Goal: Task Accomplishment & Management: Manage account settings

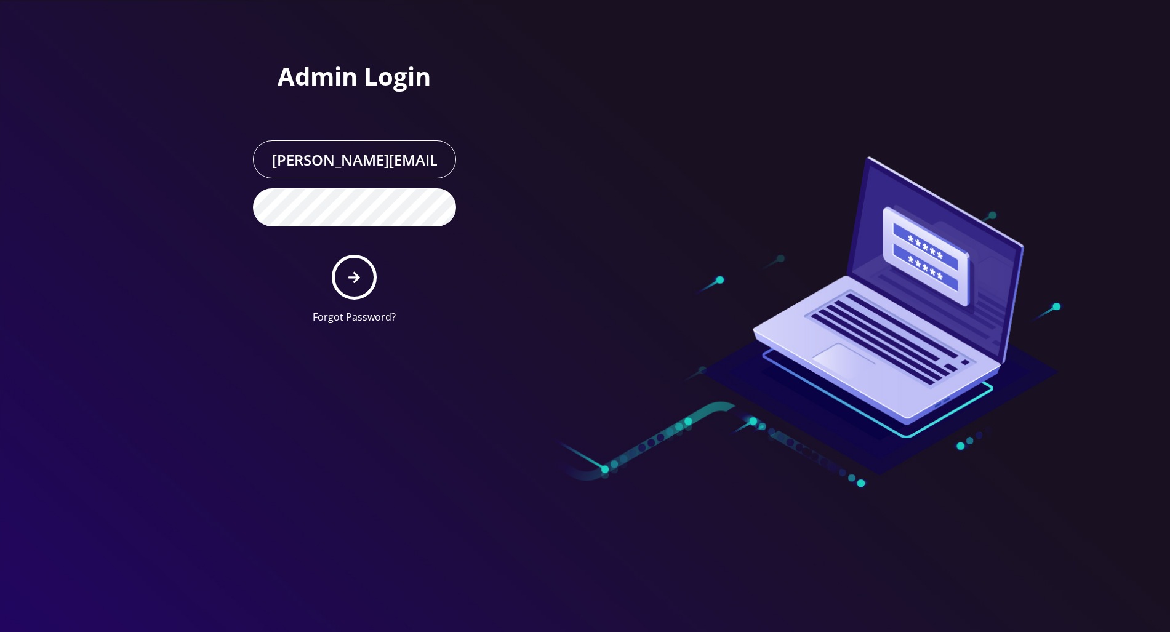
click at [362, 273] on button "submit" at bounding box center [354, 277] width 45 height 45
type input "tracy@teltik.com"
click at [366, 263] on button "submit" at bounding box center [354, 277] width 45 height 45
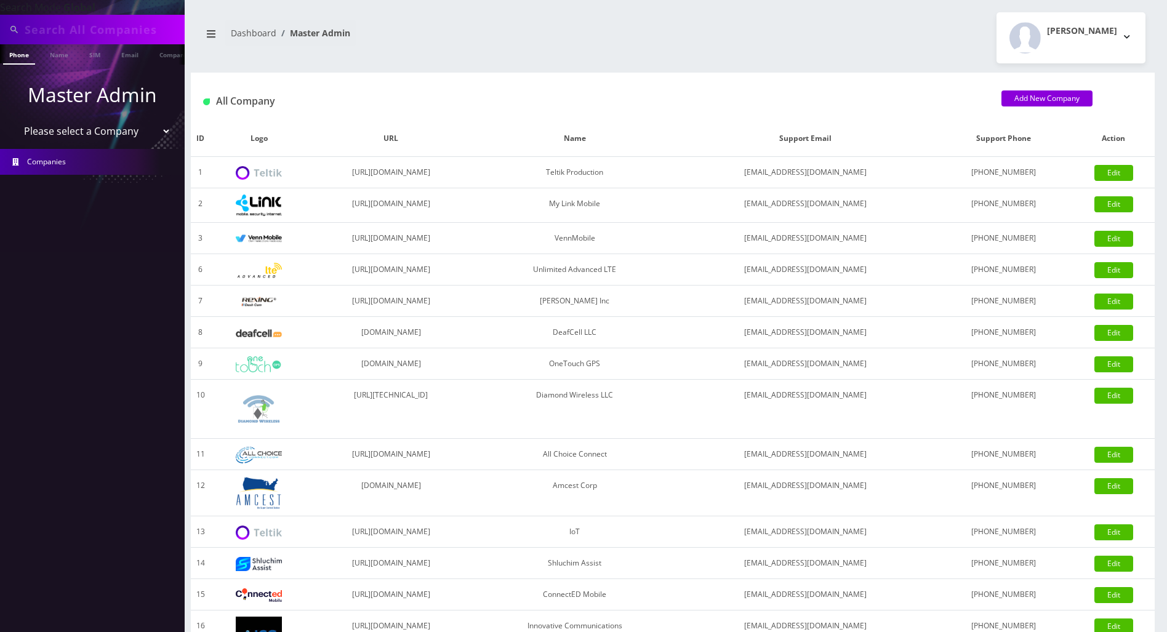
click at [113, 25] on input "text" at bounding box center [103, 29] width 157 height 23
paste input "[PERSON_NAME]"
type input "[PERSON_NAME]"
click at [54, 53] on link "Name" at bounding box center [59, 54] width 31 height 20
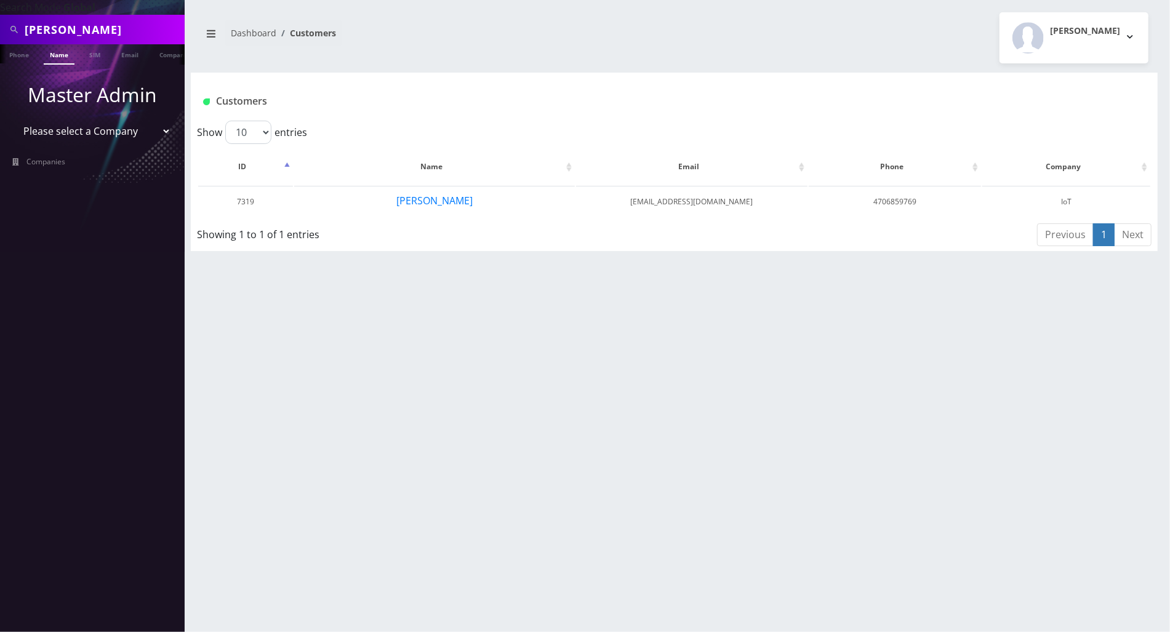
click at [1147, 482] on div "Arshad Madhani Phone Name SIM Email Company Customer Dashboard Customers Tracy …" at bounding box center [673, 316] width 991 height 632
click at [430, 202] on button "Arshad Madhani" at bounding box center [435, 201] width 78 height 16
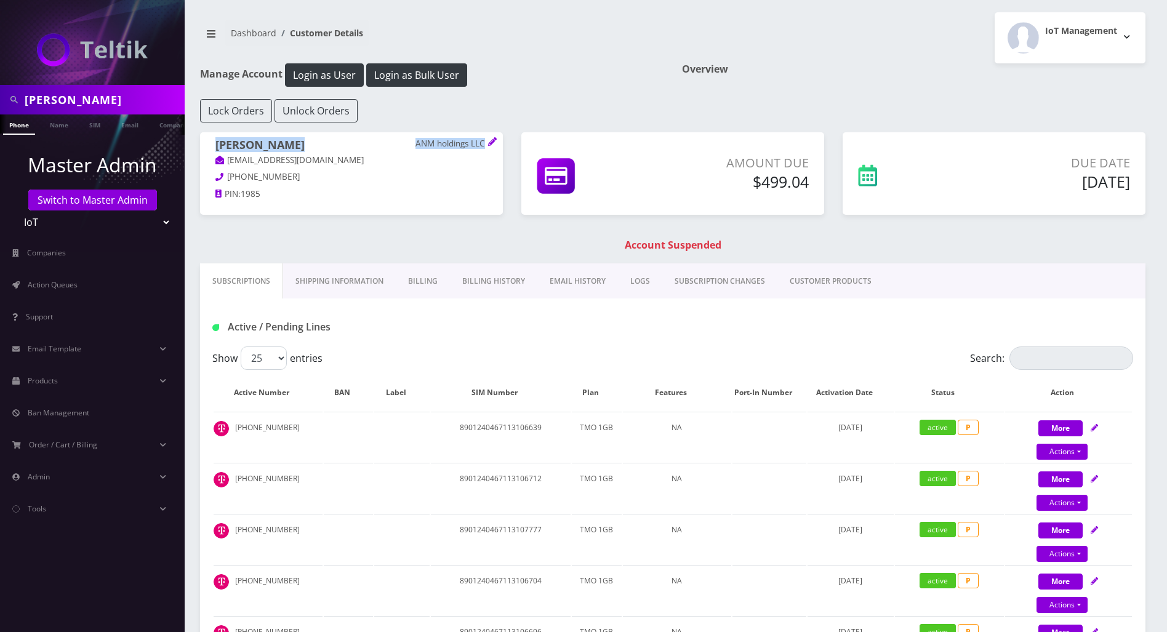
drag, startPoint x: 217, startPoint y: 143, endPoint x: 487, endPoint y: 145, distance: 270.1
click at [487, 145] on h1 "[PERSON_NAME] ANM holdings LLC" at bounding box center [351, 145] width 272 height 15
copy h1 "[PERSON_NAME] ANM holdings LLC"
click at [1123, 308] on div "Active / Pending Lines" at bounding box center [672, 322] width 945 height 48
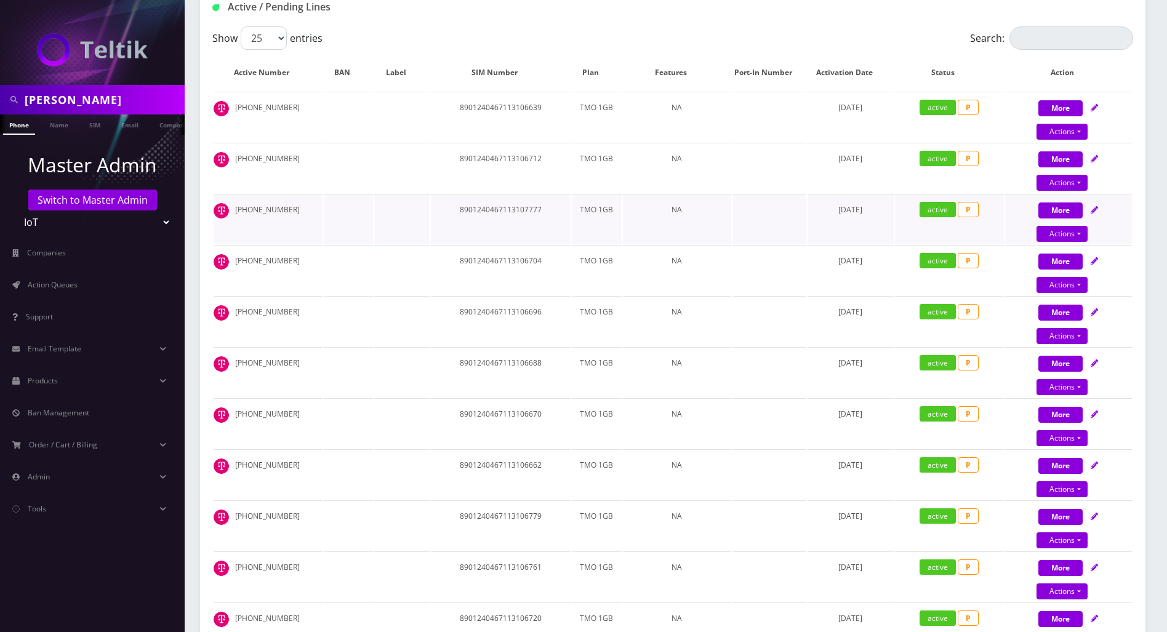
scroll to position [328, 0]
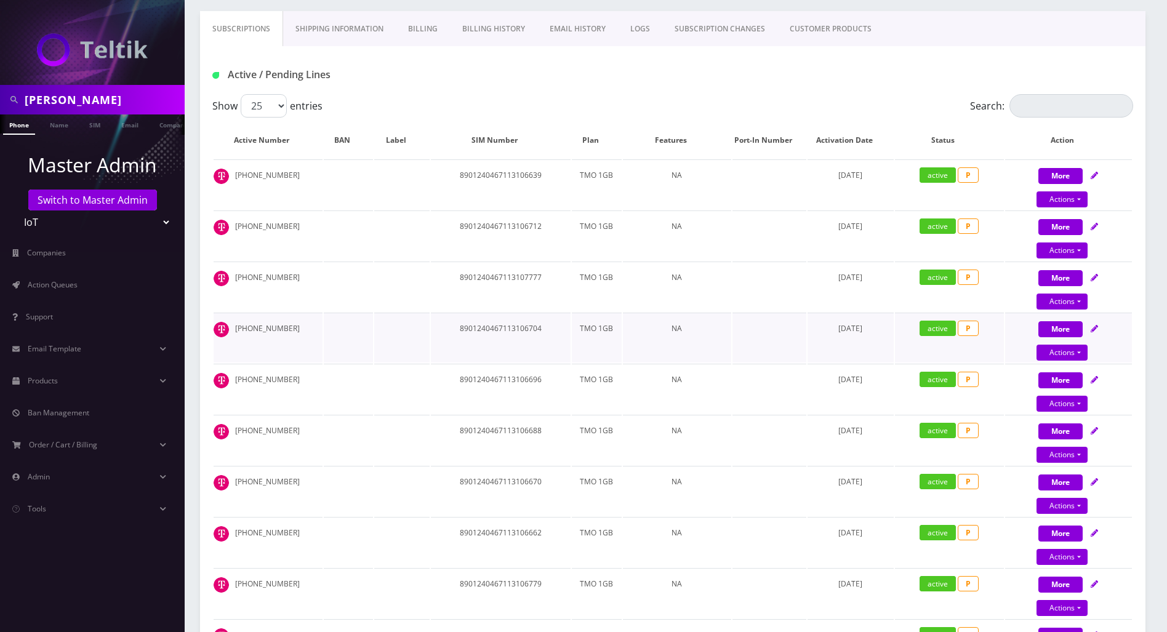
scroll to position [0, 0]
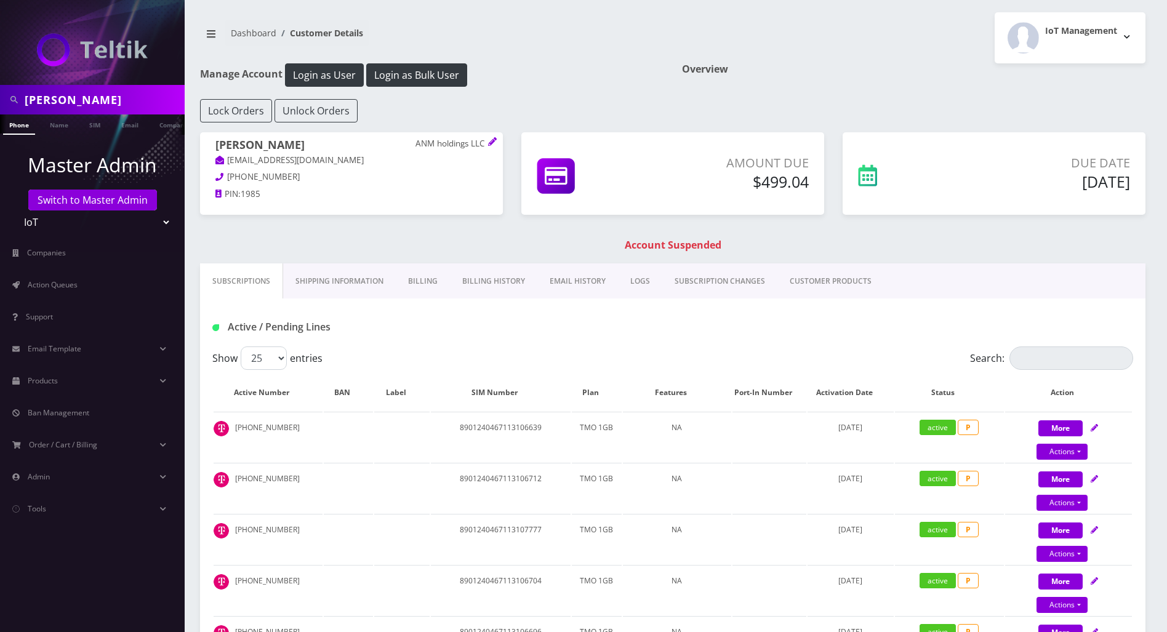
click at [1124, 257] on div "Arshad Madhani ANM holdings LLC Arshad@anmh.co 470-685-9769 PIN: 1985 Amount Du…" at bounding box center [673, 197] width 964 height 131
click at [128, 201] on link "Switch to Master Admin" at bounding box center [92, 200] width 129 height 21
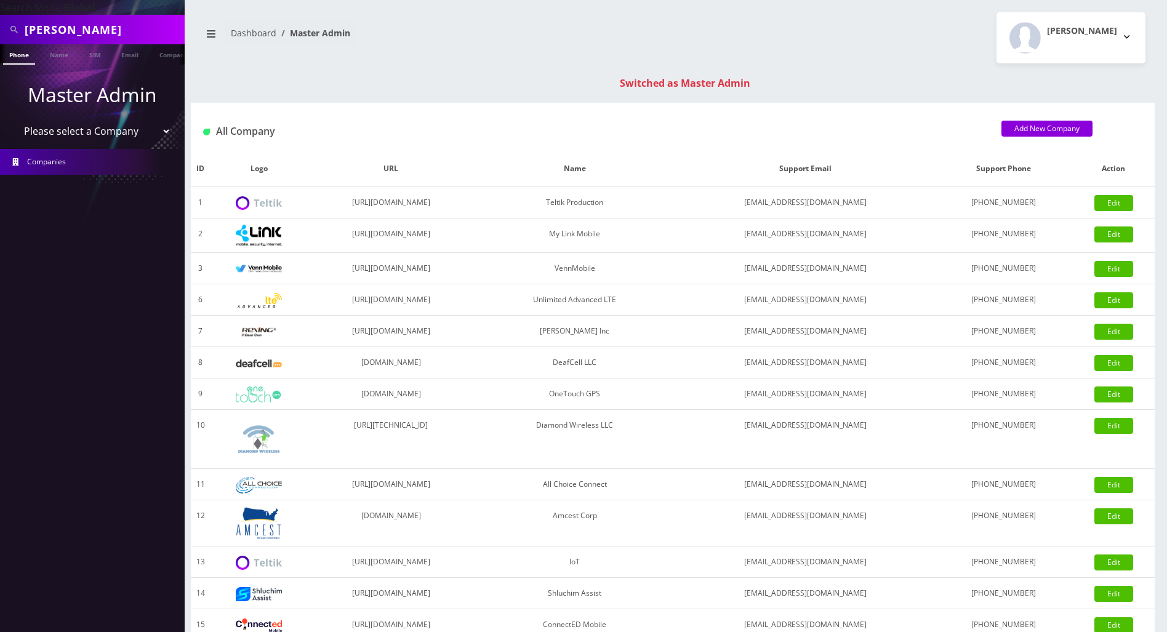
drag, startPoint x: 140, startPoint y: 31, endPoint x: 14, endPoint y: 30, distance: 126.8
click at [14, 30] on div "[PERSON_NAME]" at bounding box center [92, 29] width 178 height 23
paste input "Evelyn Moses"
type input "Evelyn Moses"
click at [60, 57] on link "Name" at bounding box center [59, 54] width 31 height 20
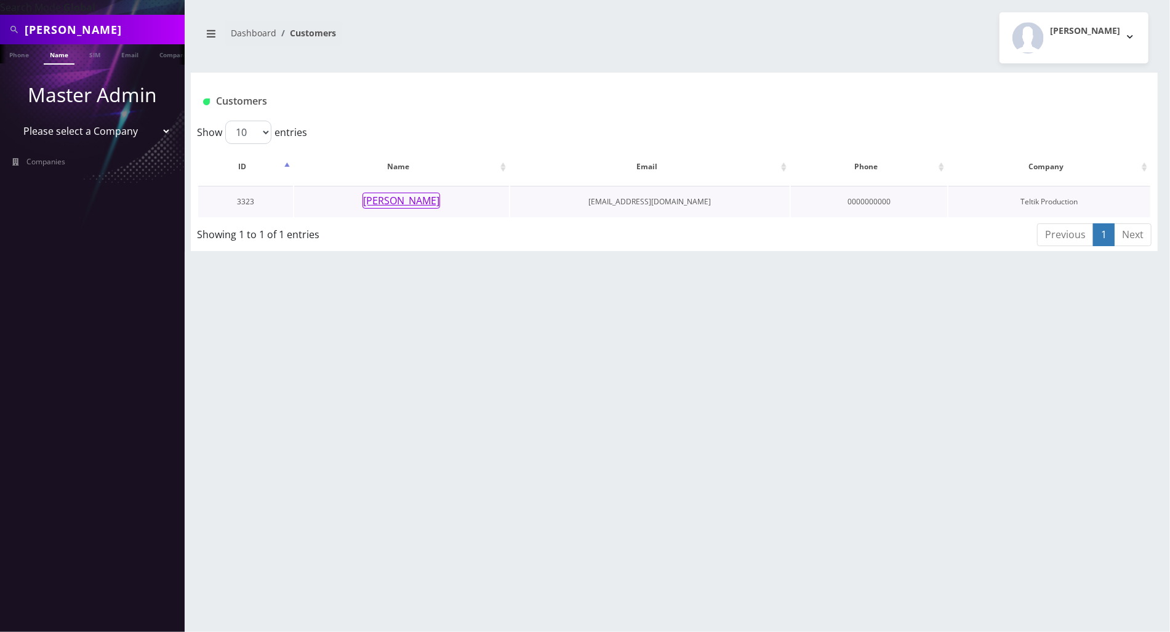
click at [394, 204] on button "[PERSON_NAME]" at bounding box center [401, 201] width 78 height 16
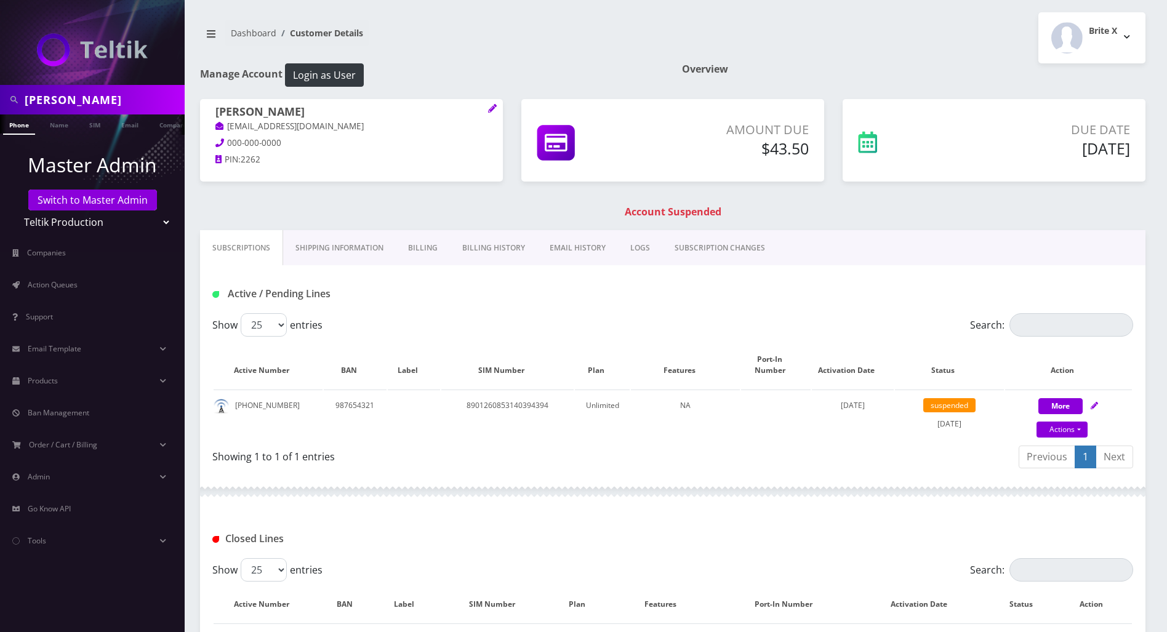
click at [425, 242] on link "Billing" at bounding box center [423, 248] width 54 height 36
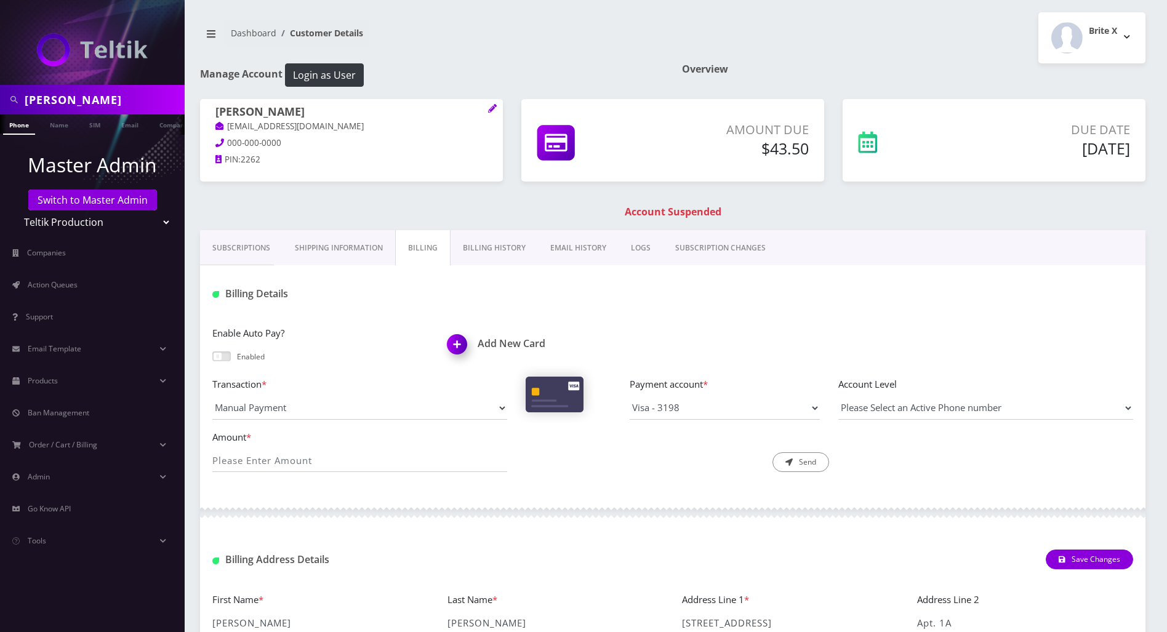
click at [469, 244] on link "Billing History" at bounding box center [493, 248] width 87 height 36
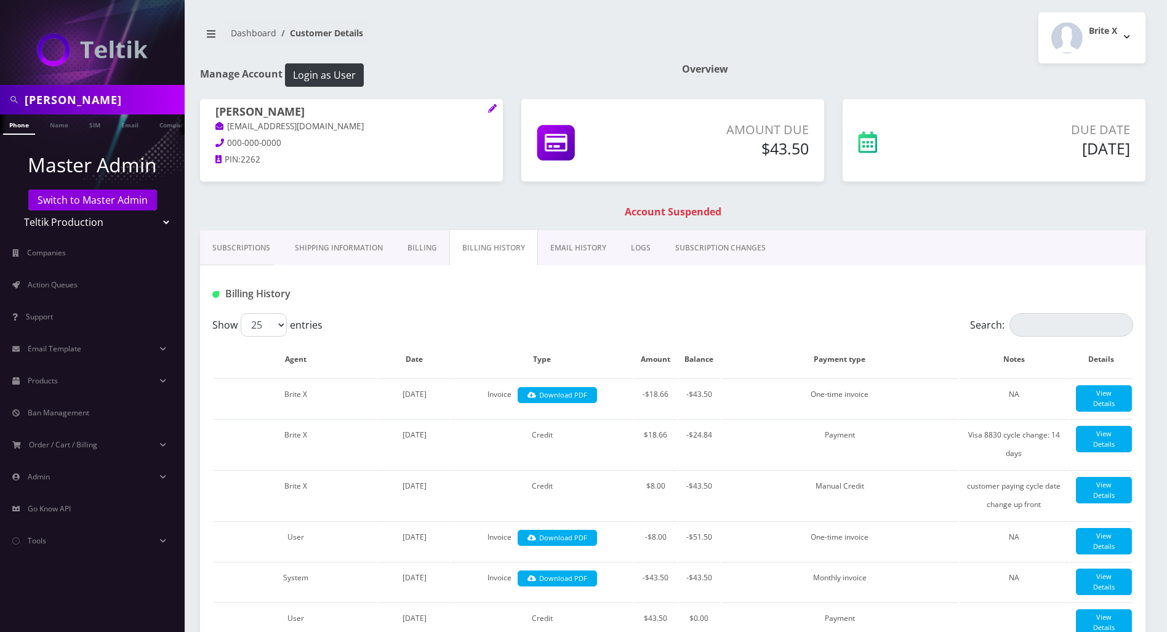
click at [1124, 284] on div at bounding box center [829, 294] width 626 height 20
click at [1122, 211] on h1 "Account Suspended" at bounding box center [672, 212] width 939 height 12
click at [1114, 282] on div "Billing History" at bounding box center [672, 289] width 945 height 48
click at [246, 244] on link "Subscriptions" at bounding box center [241, 248] width 82 height 36
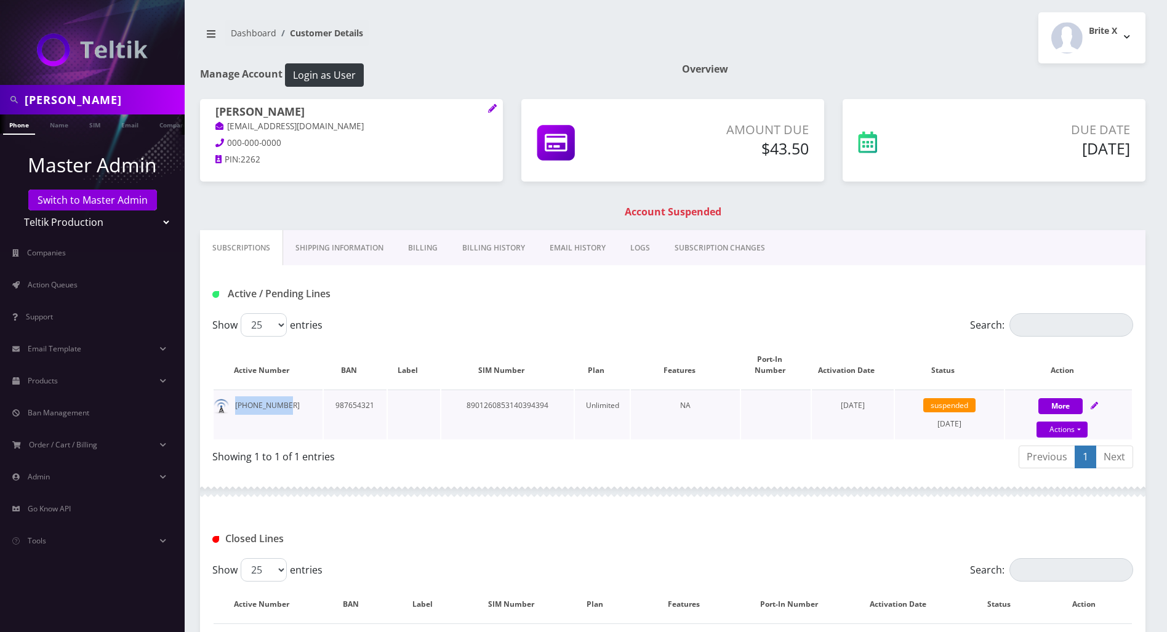
drag, startPoint x: 284, startPoint y: 395, endPoint x: 234, endPoint y: 393, distance: 50.5
click at [234, 393] on td "[PHONE_NUMBER]" at bounding box center [268, 414] width 109 height 50
copy td "[PHONE_NUMBER]"
click at [1094, 280] on div "Active / Pending Lines" at bounding box center [672, 289] width 945 height 48
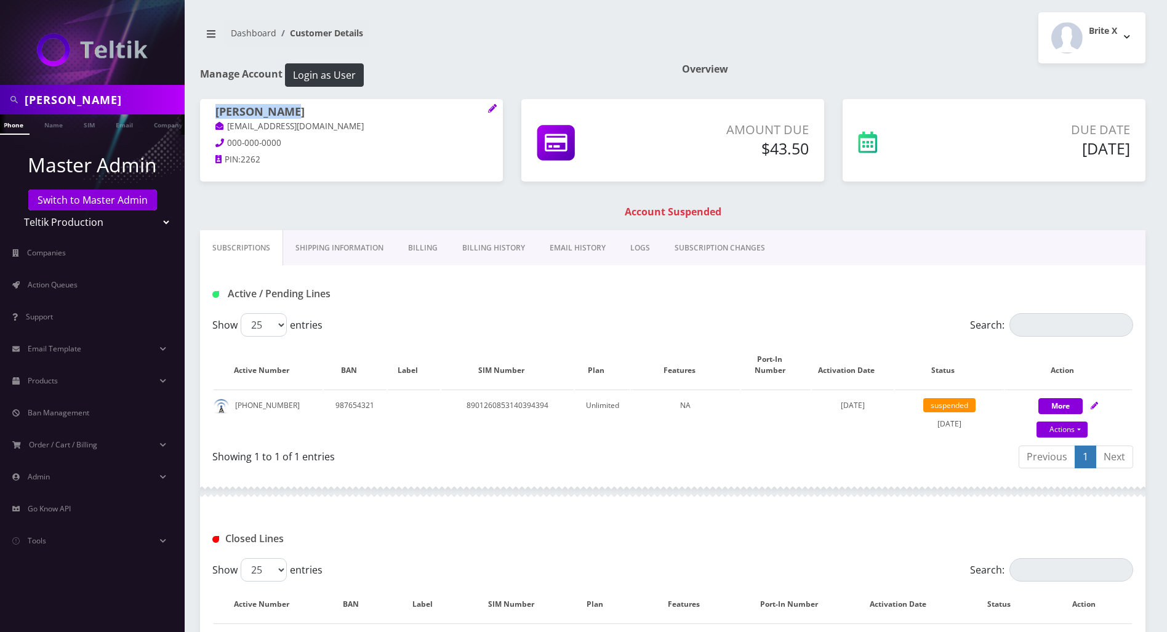
drag, startPoint x: 305, startPoint y: 113, endPoint x: 210, endPoint y: 106, distance: 95.6
click at [210, 106] on div "[PERSON_NAME] [EMAIL_ADDRESS][DOMAIN_NAME] 000-000-0000 PIN: 2262" at bounding box center [351, 137] width 303 height 77
copy h1 "[PERSON_NAME]"
click at [1135, 529] on div "Closed Lines" at bounding box center [672, 539] width 939 height 20
click at [634, 477] on div at bounding box center [672, 491] width 945 height 37
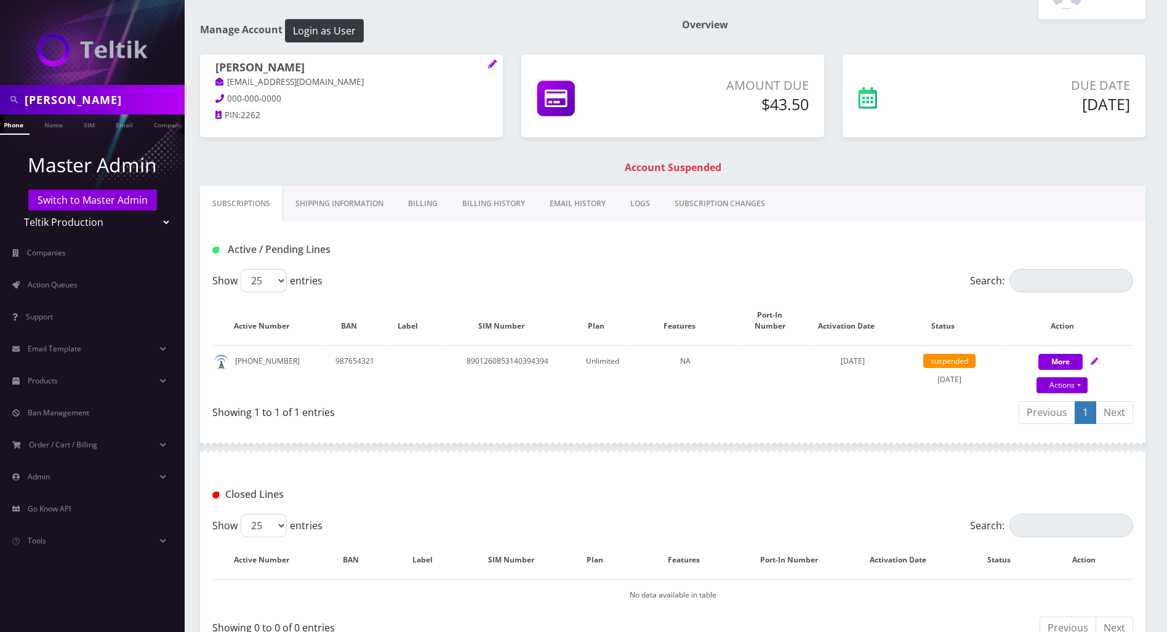
scroll to position [82, 0]
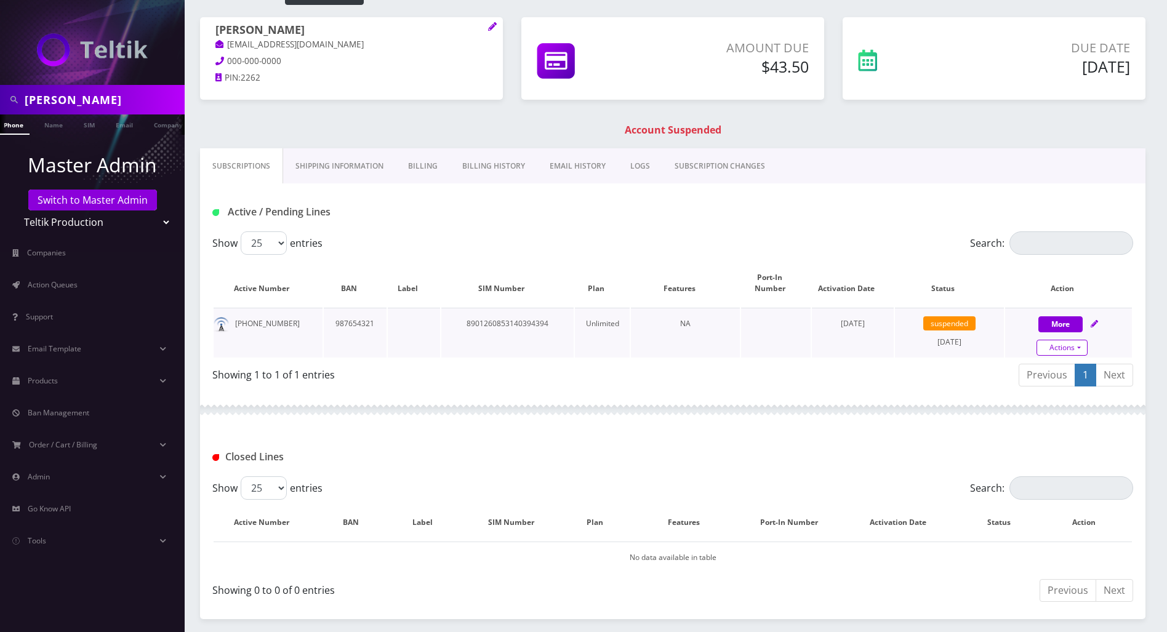
click at [1083, 340] on link "Actions" at bounding box center [1061, 348] width 51 height 16
select select "3-in-1 SIM Kit"
select select "45"
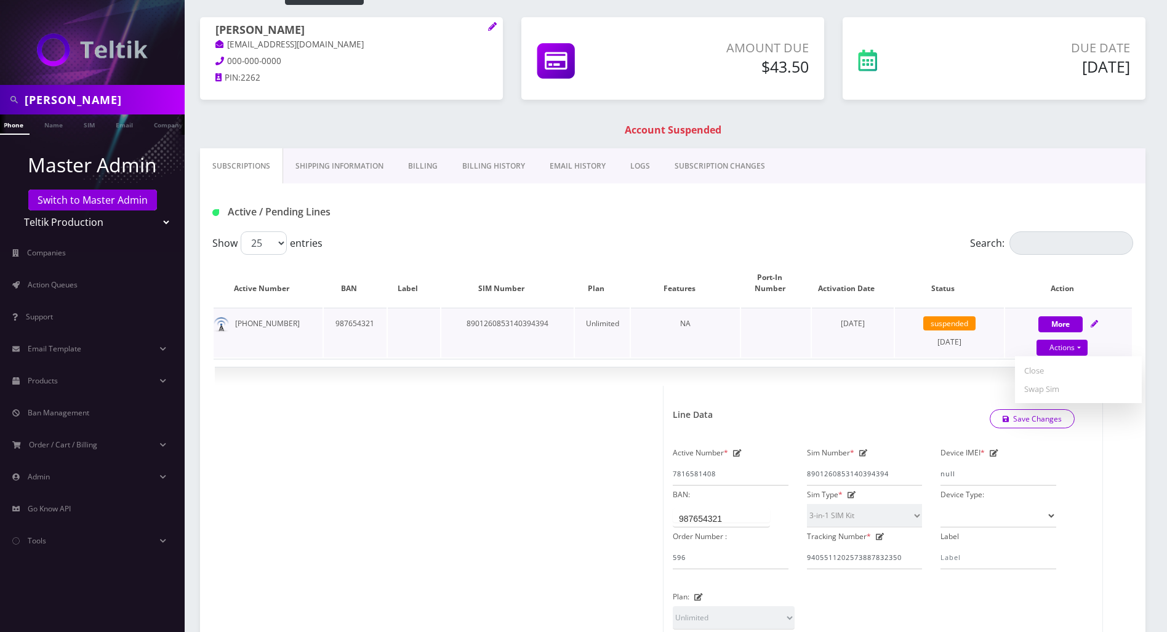
click at [1093, 320] on icon at bounding box center [1093, 323] width 7 height 7
select select "3-in-1 SIM Kit"
select select "45"
click at [1093, 320] on icon at bounding box center [1093, 323] width 7 height 7
select select "3-in-1 SIM Kit"
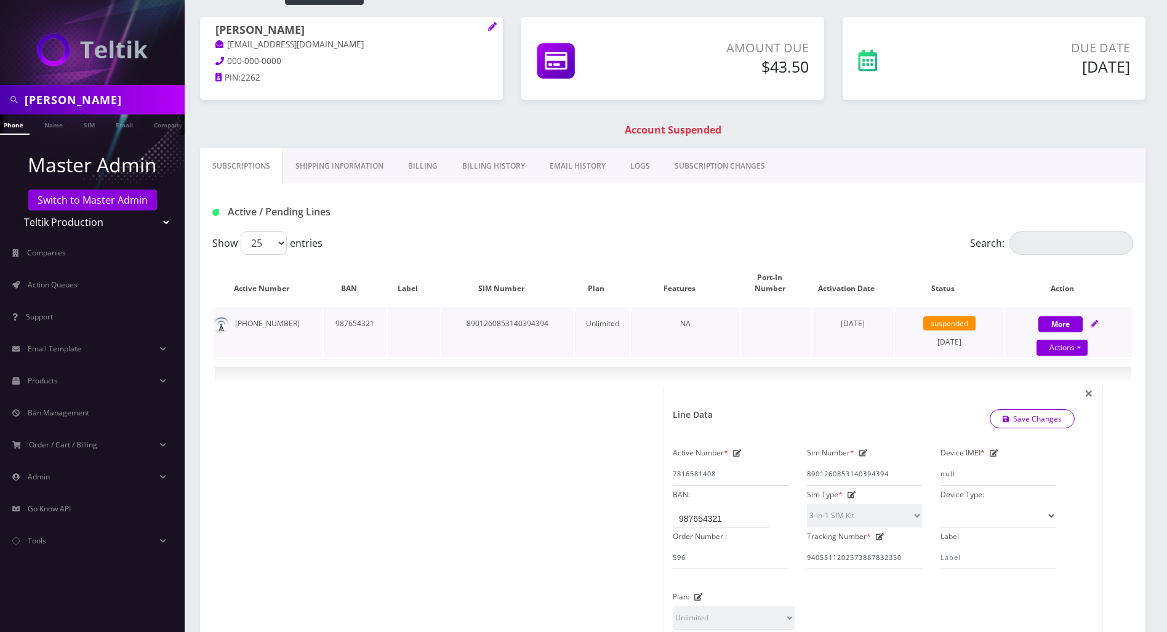
select select "45"
click at [944, 177] on div "Subscriptions Shipping Information Billing Billing History EMAIL HISTORY LOGS S…" at bounding box center [672, 165] width 945 height 35
click at [916, 209] on div "Active / Pending Lines" at bounding box center [672, 212] width 939 height 20
click at [1092, 383] on span "×" at bounding box center [1088, 393] width 9 height 20
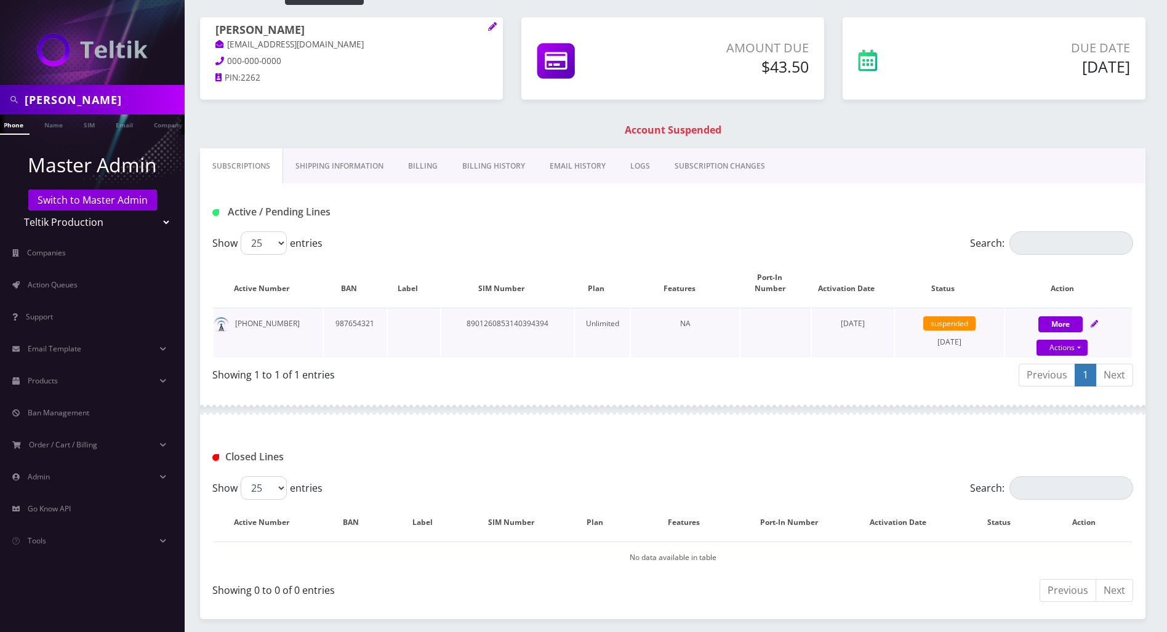
click at [1096, 320] on icon at bounding box center [1093, 323] width 7 height 7
select select "3-in-1 SIM Kit"
select select "45"
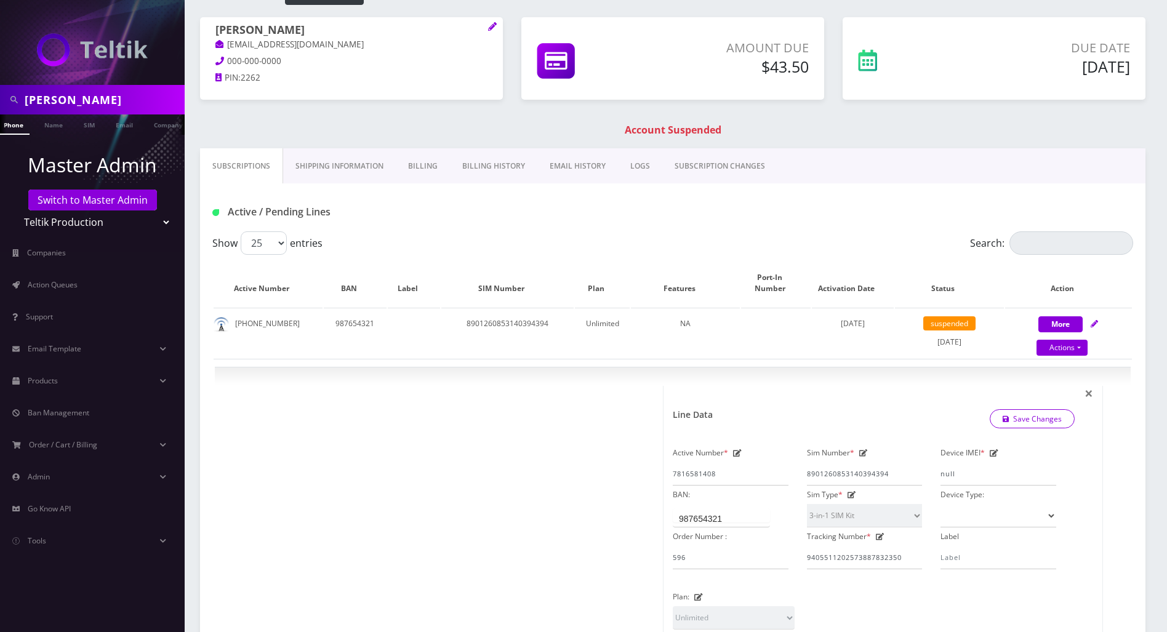
click at [789, 207] on div "Active / Pending Lines" at bounding box center [672, 212] width 939 height 20
click at [637, 167] on link "LOGS" at bounding box center [640, 166] width 44 height 36
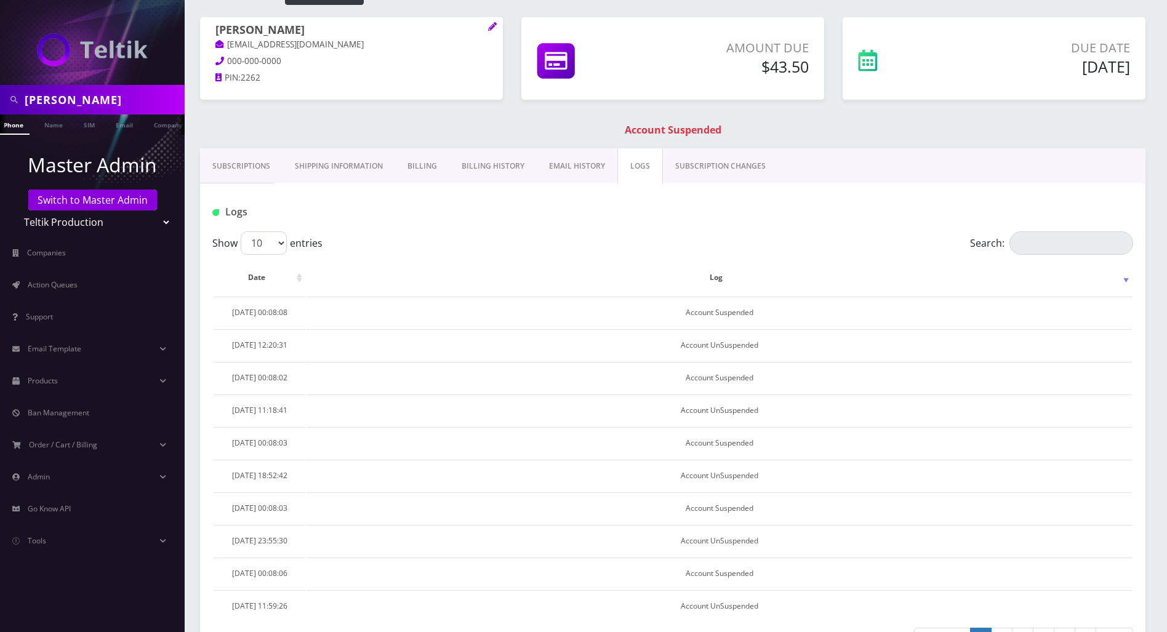
click at [698, 168] on link "SUBSCRIPTION CHANGES" at bounding box center [720, 166] width 115 height 36
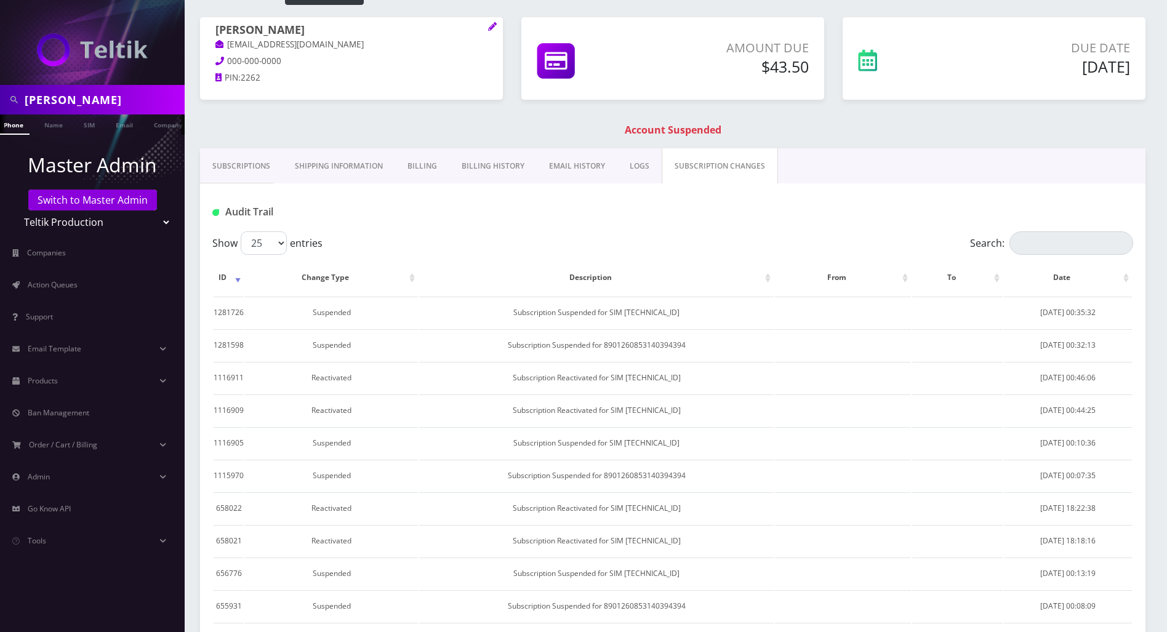
click at [735, 244] on div "Show 25 50 100 250 500 entries" at bounding box center [557, 242] width 690 height 23
